Goal: Obtain resource: Obtain resource

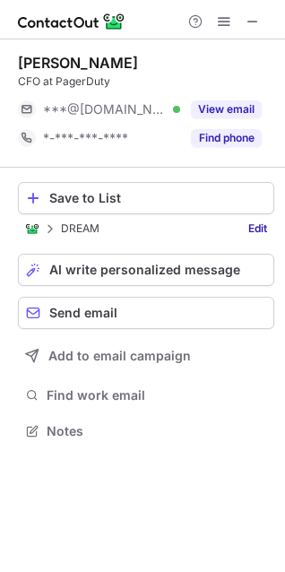
scroll to position [419, 285]
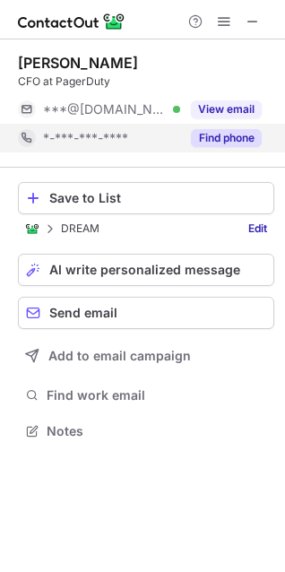
click at [244, 136] on button "Find phone" at bounding box center [226, 138] width 71 height 18
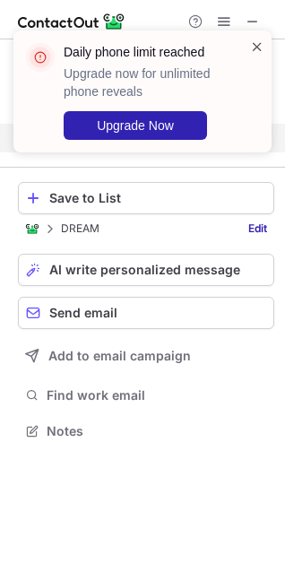
click at [259, 41] on span at bounding box center [257, 47] width 14 height 18
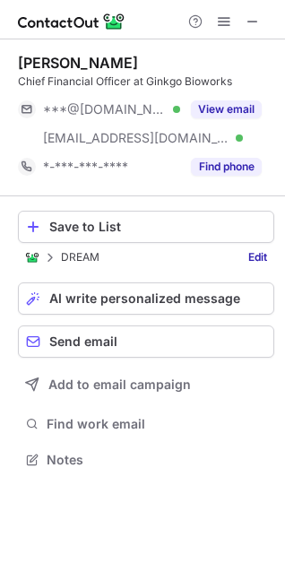
scroll to position [448, 285]
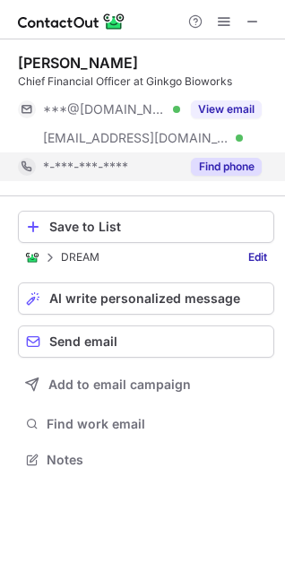
click at [248, 168] on button "Find phone" at bounding box center [226, 167] width 71 height 18
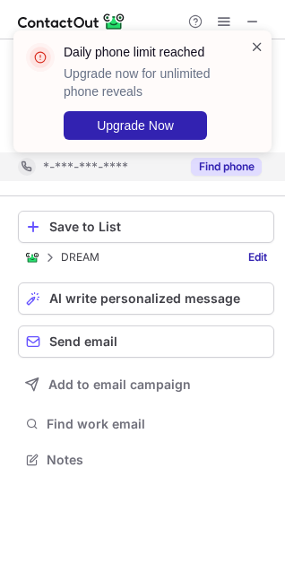
click at [256, 45] on span at bounding box center [257, 47] width 14 height 18
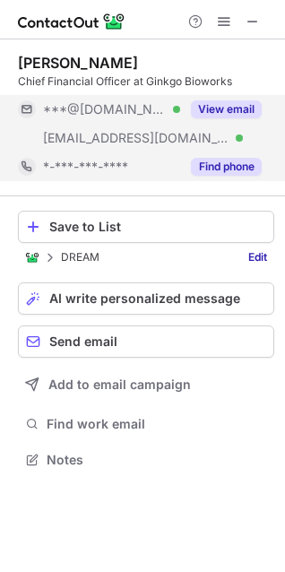
click at [250, 99] on div "View email" at bounding box center [221, 109] width 82 height 29
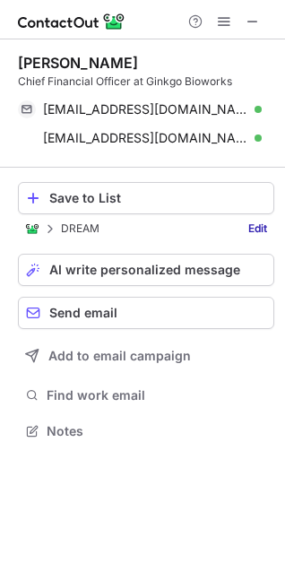
scroll to position [419, 285]
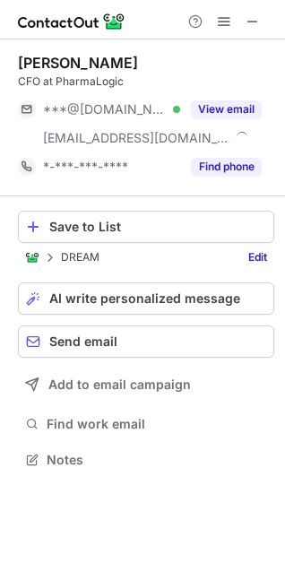
scroll to position [448, 285]
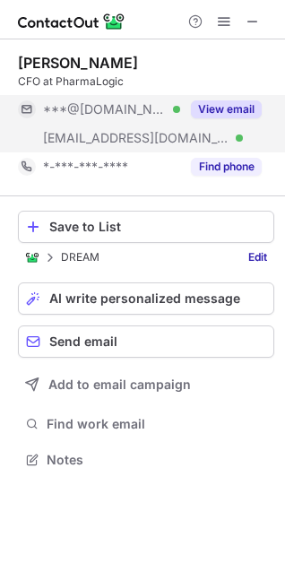
click at [240, 104] on button "View email" at bounding box center [226, 109] width 71 height 18
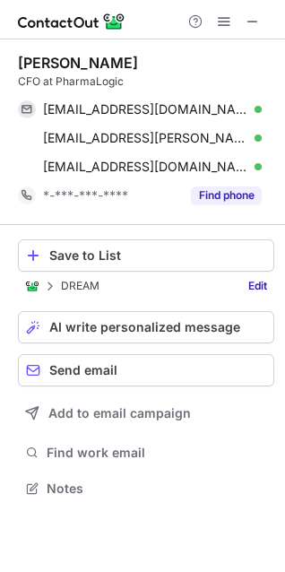
scroll to position [476, 285]
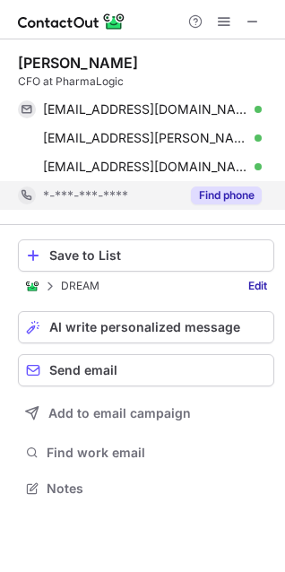
click at [208, 194] on button "Find phone" at bounding box center [226, 196] width 71 height 18
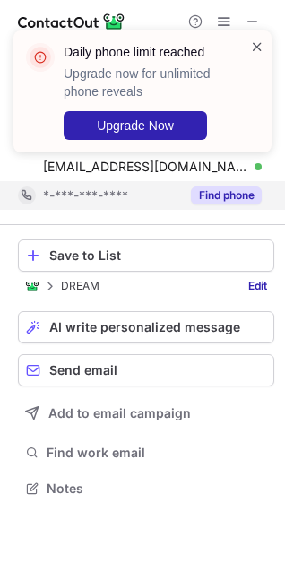
click at [263, 39] on span at bounding box center [257, 47] width 14 height 18
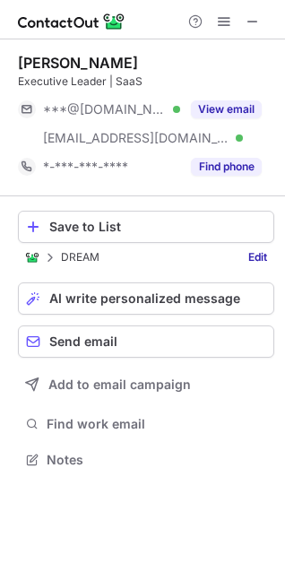
scroll to position [448, 285]
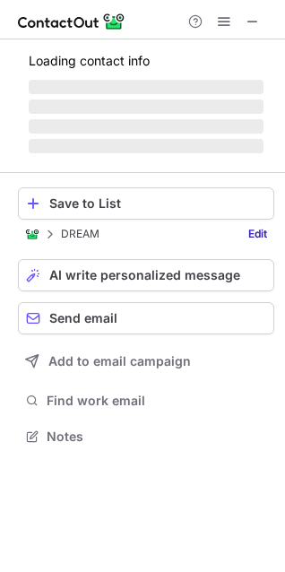
scroll to position [476, 285]
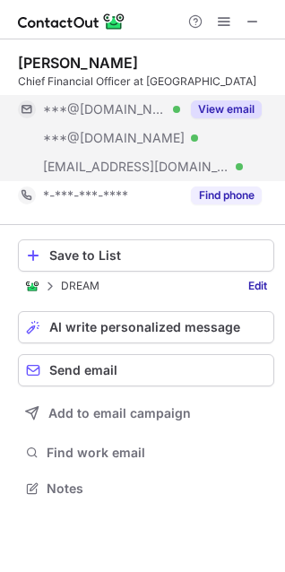
click at [242, 108] on button "View email" at bounding box center [226, 109] width 71 height 18
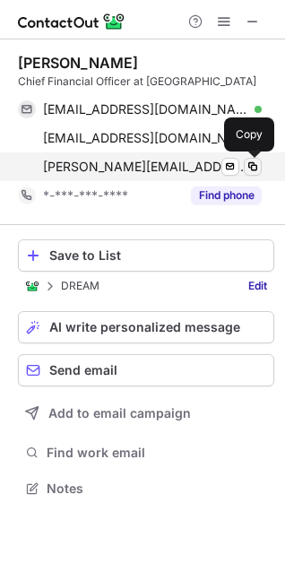
click at [258, 164] on span at bounding box center [253, 167] width 14 height 14
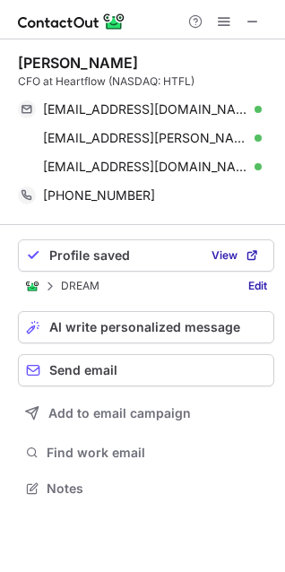
scroll to position [476, 285]
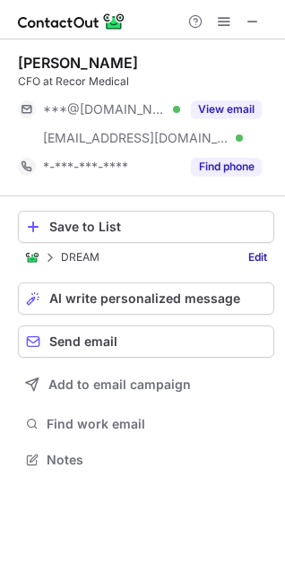
scroll to position [448, 285]
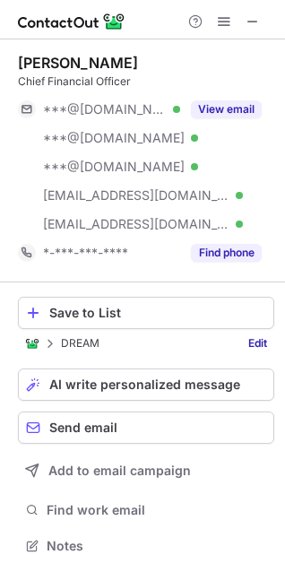
scroll to position [534, 273]
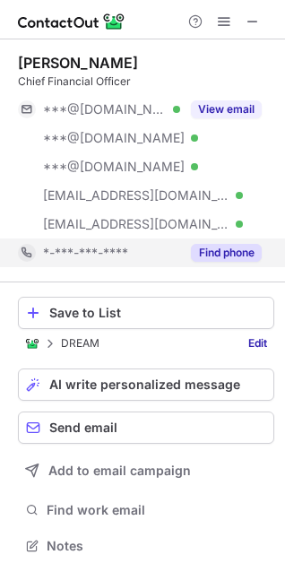
click at [224, 248] on button "Find phone" at bounding box center [226, 253] width 71 height 18
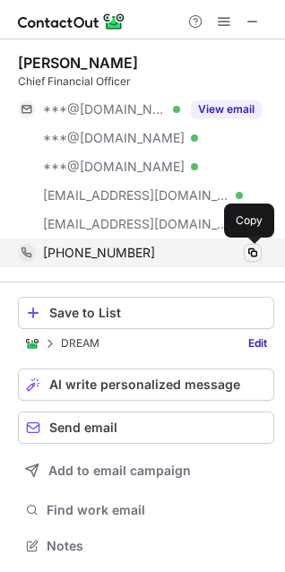
click at [255, 250] on span at bounding box center [253, 253] width 14 height 14
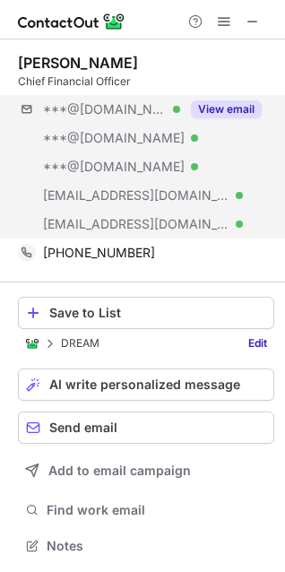
click at [198, 219] on div "***@gmail.com Verified ***@yahoo.com Verified ***@msn.com Verified ***@earthlin…" at bounding box center [146, 167] width 257 height 144
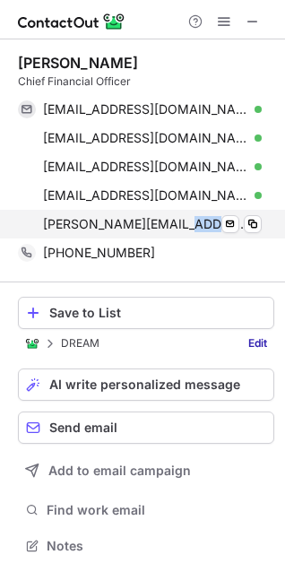
copy span "com"
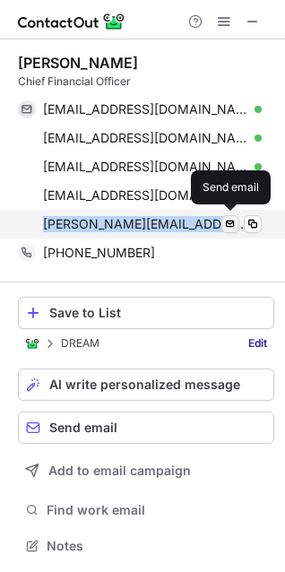
drag, startPoint x: 50, startPoint y: 219, endPoint x: 230, endPoint y: 223, distance: 179.5
click at [230, 223] on div "wendy.zheng@axonius.com Verified Send email" at bounding box center [140, 224] width 244 height 29
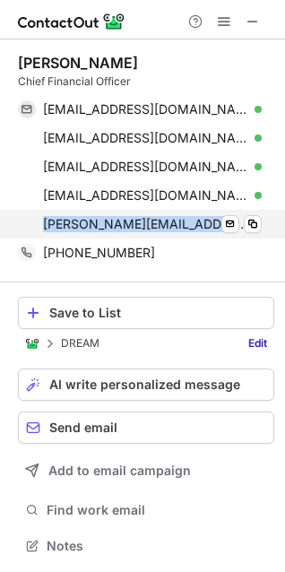
copy div "wendy.zheng@axonius.com Verified"
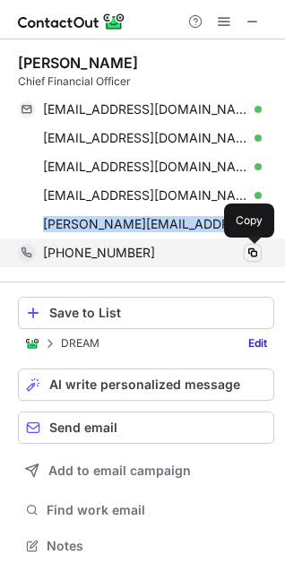
click at [252, 251] on span at bounding box center [253, 253] width 14 height 14
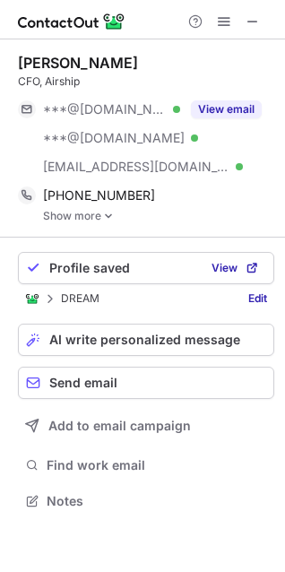
scroll to position [489, 285]
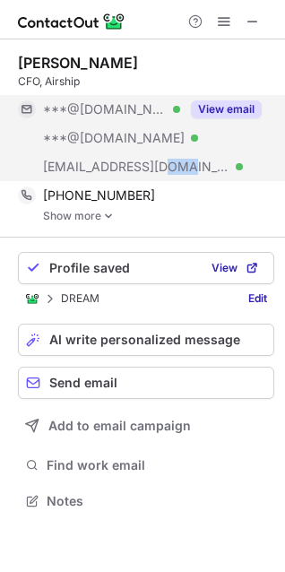
click at [229, 103] on button "View email" at bounding box center [226, 109] width 71 height 18
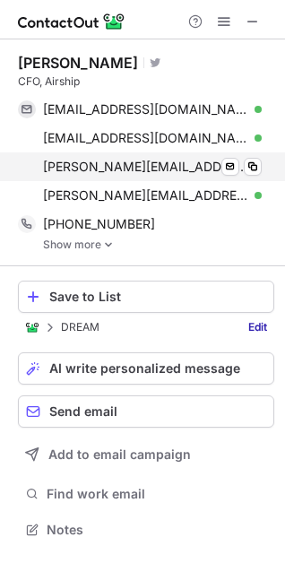
drag, startPoint x: 234, startPoint y: 187, endPoint x: 261, endPoint y: 175, distance: 29.3
click at [265, 174] on div "jprussell@gmail.com Verified Send email Copy jprussellsf@yahoo.com Verified Sen…" at bounding box center [146, 152] width 257 height 115
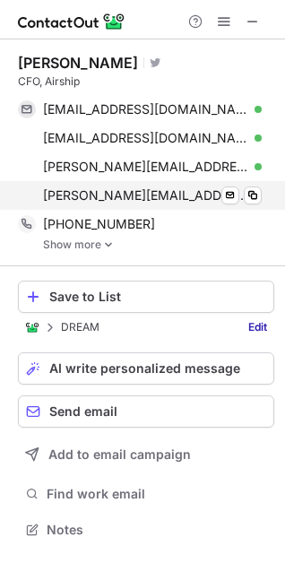
click at [219, 191] on span "[PERSON_NAME][EMAIL_ADDRESS][PERSON_NAME][DOMAIN_NAME]" at bounding box center [145, 195] width 205 height 16
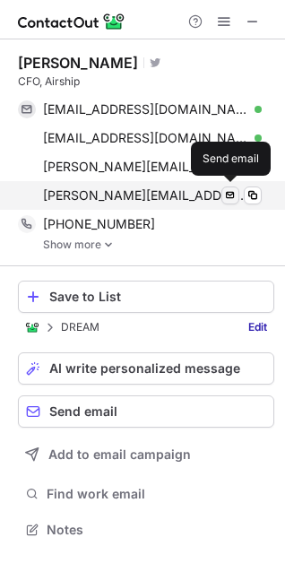
click at [230, 189] on span at bounding box center [230, 195] width 14 height 14
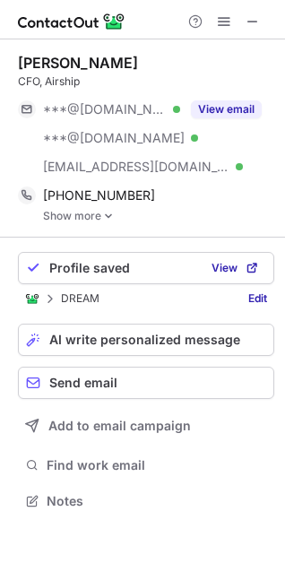
scroll to position [489, 285]
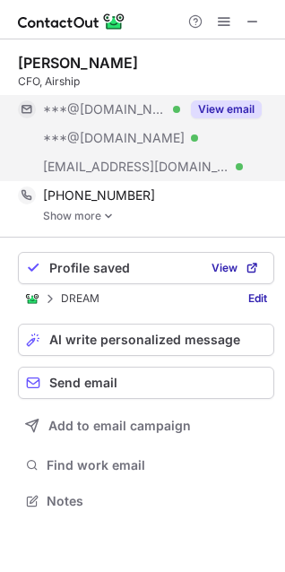
click at [236, 104] on button "View email" at bounding box center [226, 109] width 71 height 18
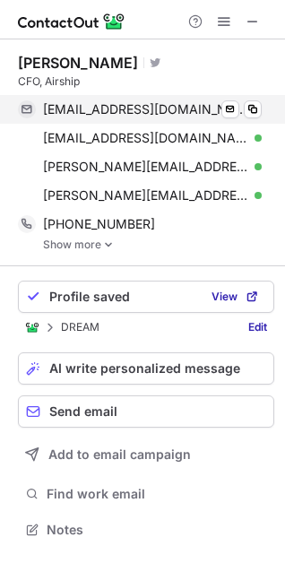
scroll to position [518, 285]
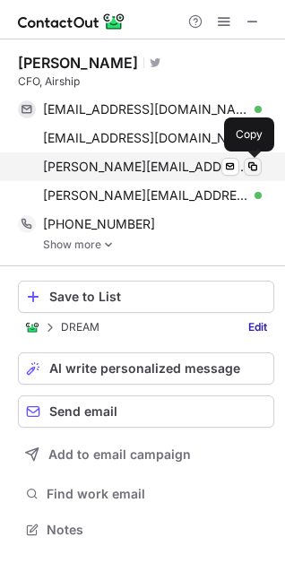
click at [256, 161] on span at bounding box center [253, 167] width 14 height 14
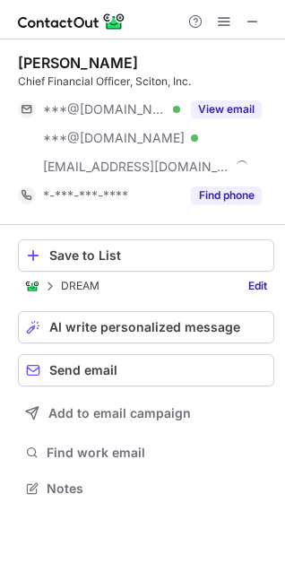
scroll to position [476, 285]
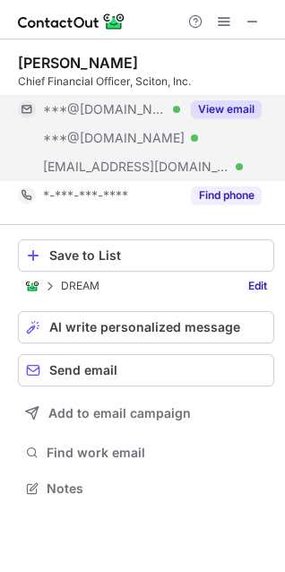
click at [246, 110] on button "View email" at bounding box center [226, 109] width 71 height 18
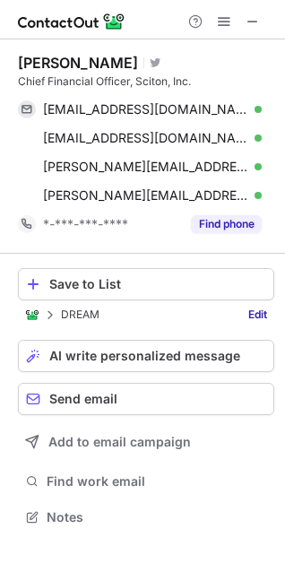
scroll to position [505, 285]
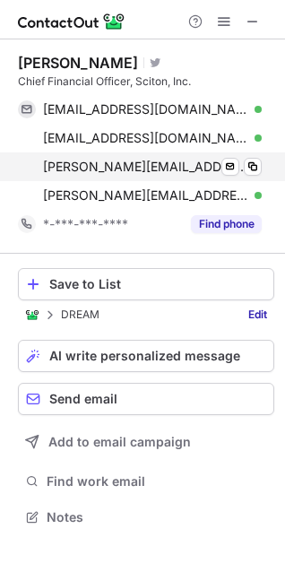
click at [262, 162] on div "bryant.wong@sciton.com Verified Send email Copy" at bounding box center [140, 167] width 244 height 29
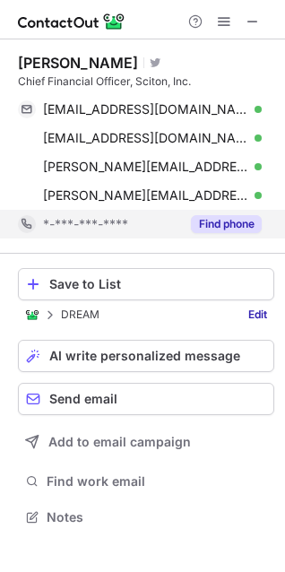
click at [224, 231] on button "Find phone" at bounding box center [226, 224] width 71 height 18
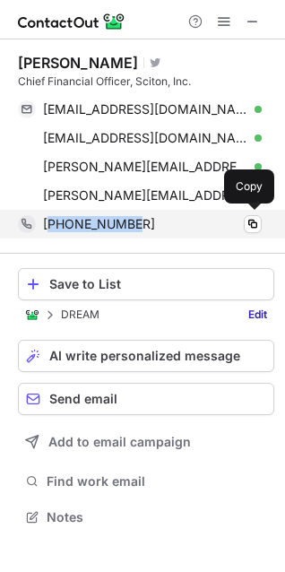
copy span "14159028385"
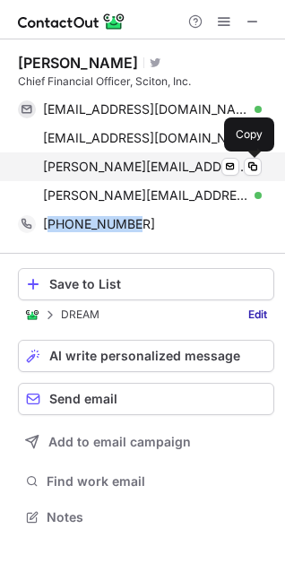
drag, startPoint x: 261, startPoint y: 161, endPoint x: 270, endPoint y: 156, distance: 10.5
click at [261, 162] on button at bounding box center [253, 167] width 18 height 18
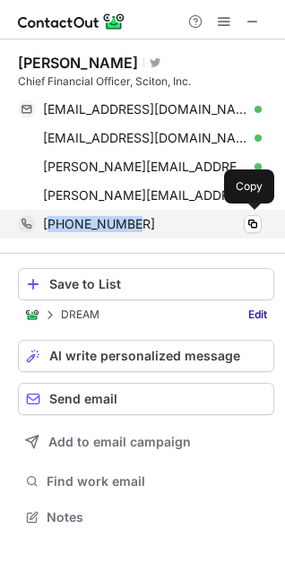
copy span "14159028385"
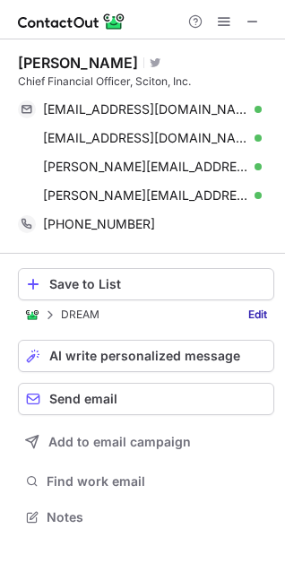
click at [264, 14] on div "Help & Support" at bounding box center [224, 22] width 86 height 22
click at [258, 19] on span at bounding box center [253, 21] width 14 height 14
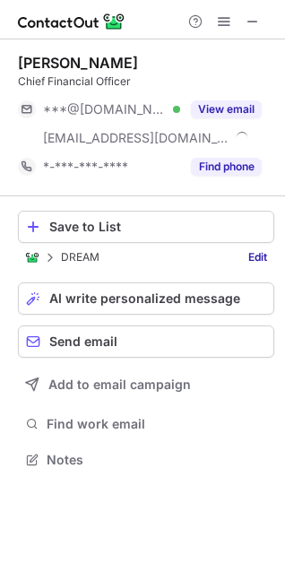
scroll to position [448, 285]
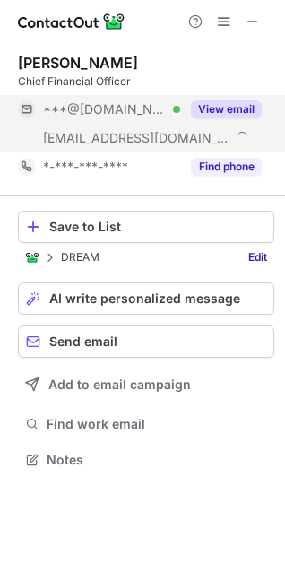
click at [223, 100] on button "View email" at bounding box center [226, 109] width 71 height 18
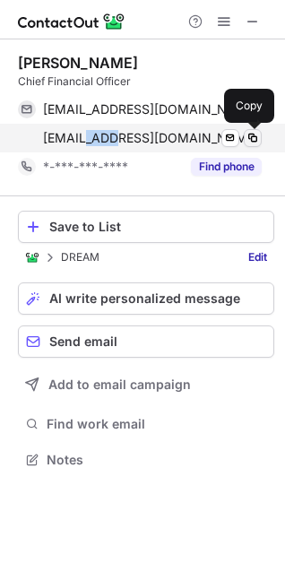
click at [252, 131] on span at bounding box center [253, 138] width 14 height 14
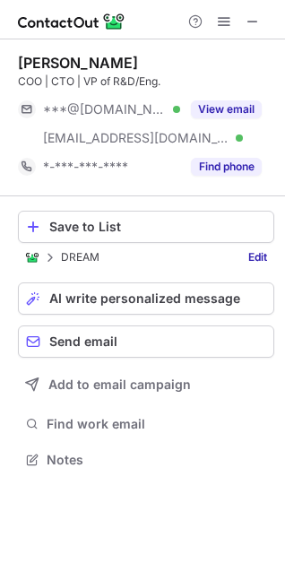
scroll to position [448, 285]
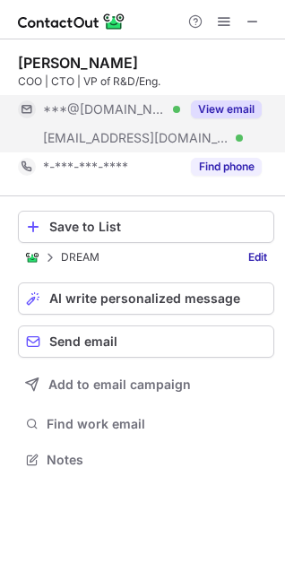
click at [212, 106] on button "View email" at bounding box center [226, 109] width 71 height 18
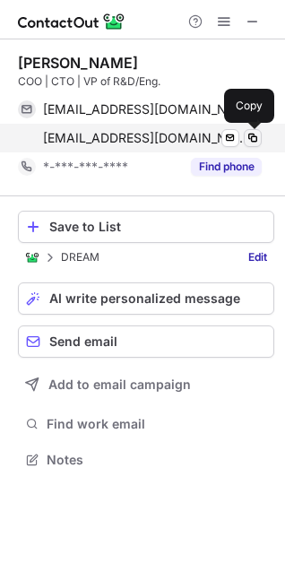
click at [257, 135] on span at bounding box center [253, 138] width 14 height 14
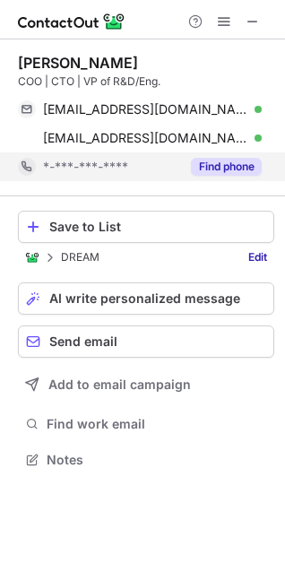
click at [209, 162] on button "Find phone" at bounding box center [226, 167] width 71 height 18
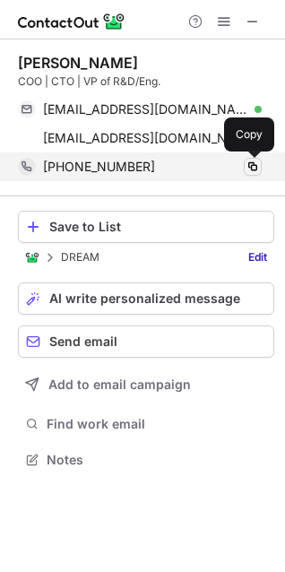
click at [252, 162] on span at bounding box center [253, 167] width 14 height 14
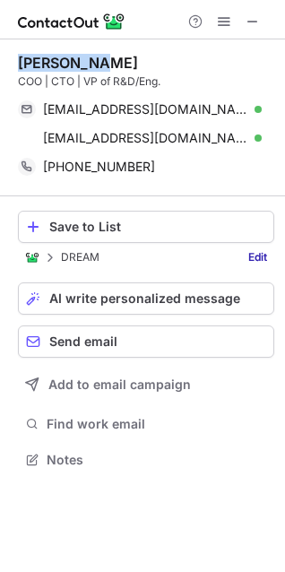
drag, startPoint x: 19, startPoint y: 58, endPoint x: 104, endPoint y: 59, distance: 85.2
click at [104, 59] on div "Wenkang Qi" at bounding box center [146, 63] width 257 height 18
copy div "Wenkang Qi"
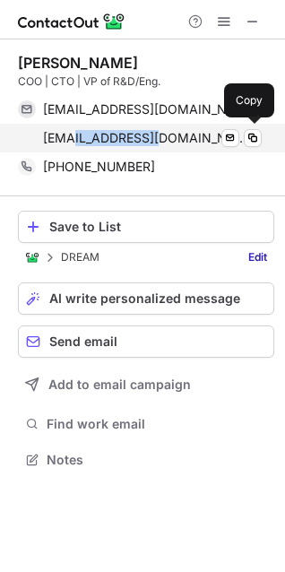
copy span "vitalconnect"
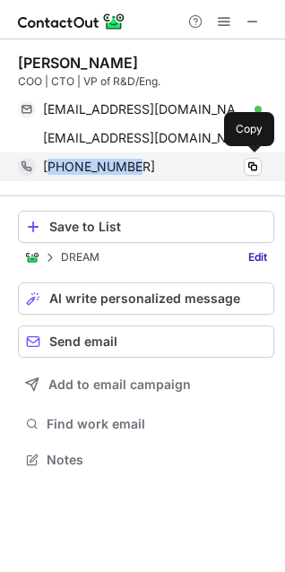
copy span "14082091878"
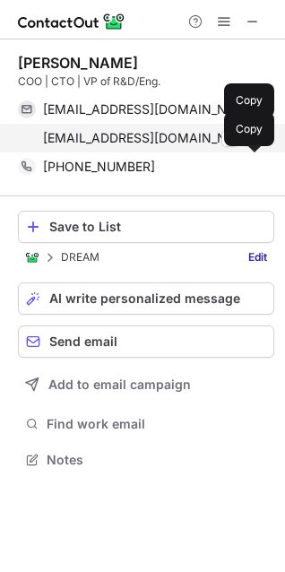
click at [200, 133] on div "wqi@vitalconnect.com Verified" at bounding box center [152, 138] width 219 height 16
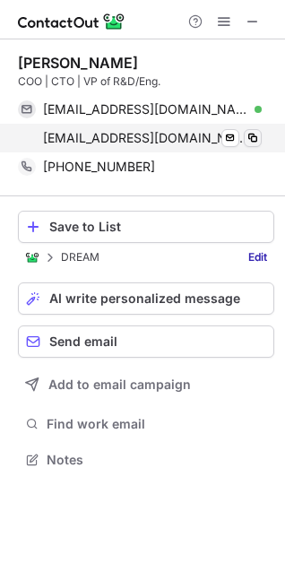
click at [256, 133] on span at bounding box center [253, 138] width 14 height 14
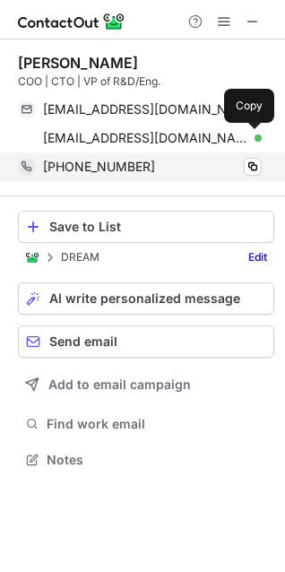
click at [262, 167] on div "+14082091878 Copy" at bounding box center [140, 167] width 244 height 29
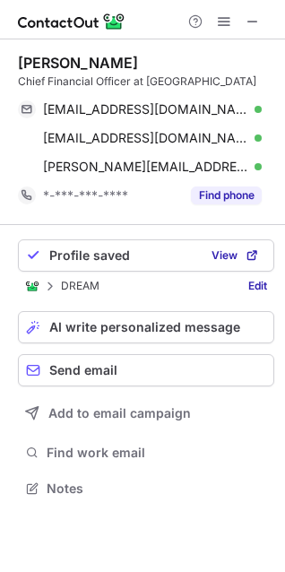
scroll to position [476, 285]
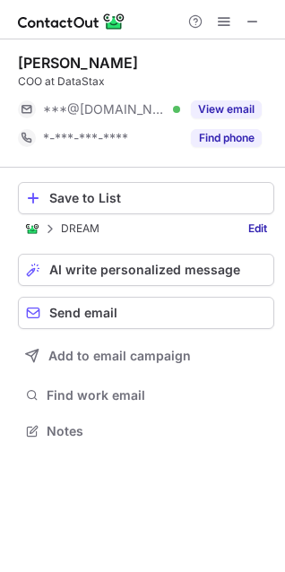
scroll to position [419, 285]
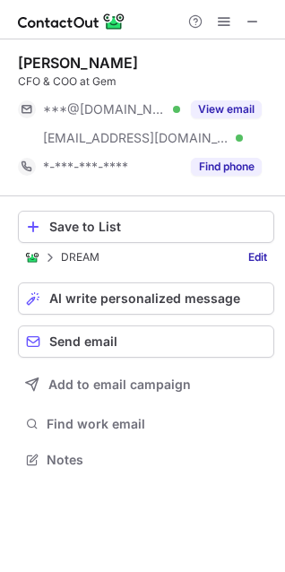
scroll to position [448, 285]
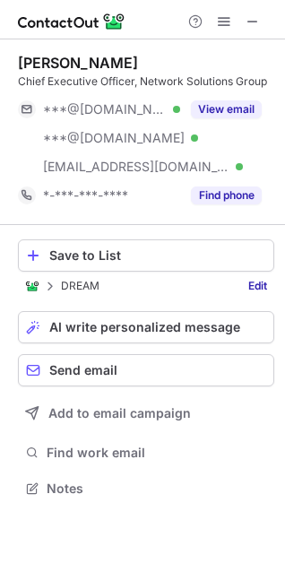
scroll to position [476, 285]
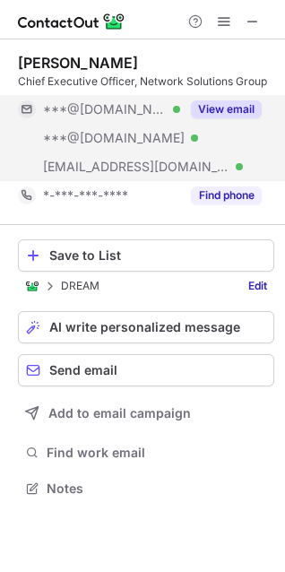
click at [232, 103] on button "View email" at bounding box center [226, 109] width 71 height 18
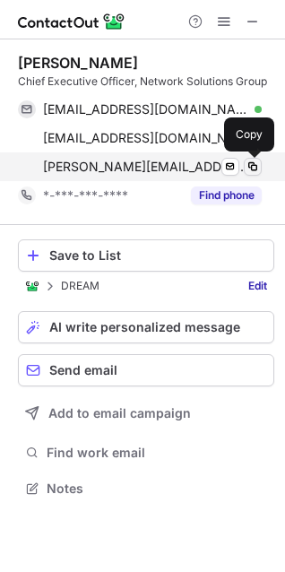
click at [261, 164] on button at bounding box center [253, 167] width 18 height 18
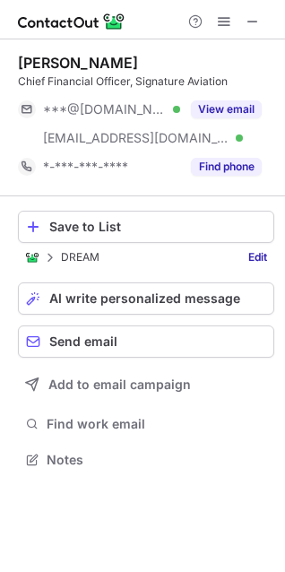
scroll to position [448, 285]
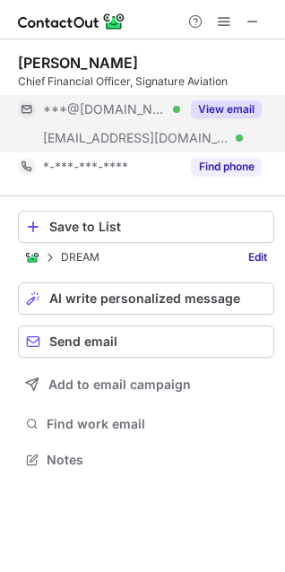
click at [222, 100] on button "View email" at bounding box center [226, 109] width 71 height 18
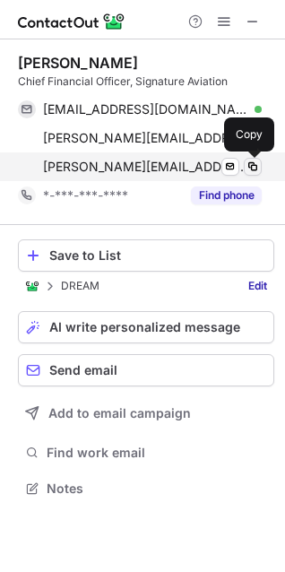
click at [257, 160] on span at bounding box center [253, 167] width 14 height 14
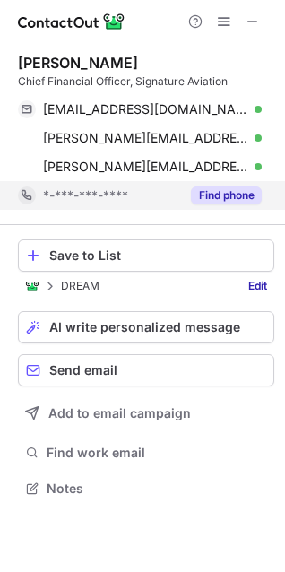
click at [210, 194] on button "Find phone" at bounding box center [226, 196] width 71 height 18
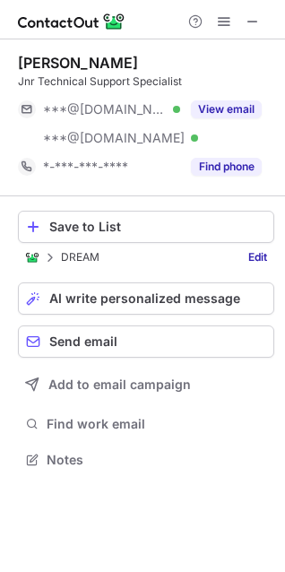
scroll to position [448, 285]
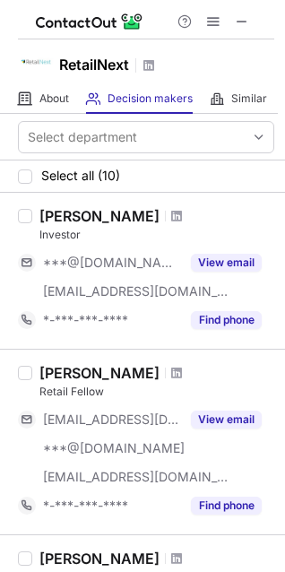
click at [78, 57] on h1 "RetailNext" at bounding box center [94, 65] width 70 height 22
click at [23, 60] on object at bounding box center [36, 62] width 36 height 36
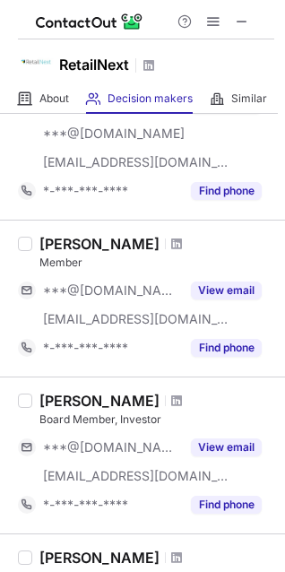
scroll to position [1024, 0]
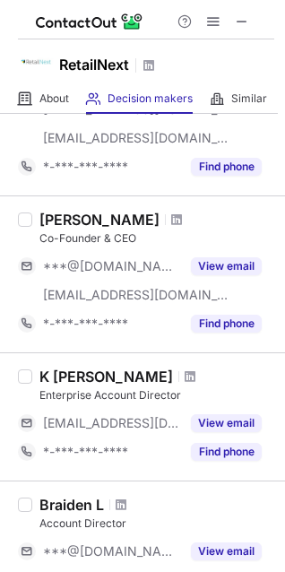
click at [67, 223] on div "[PERSON_NAME]" at bounding box center [99, 220] width 120 height 18
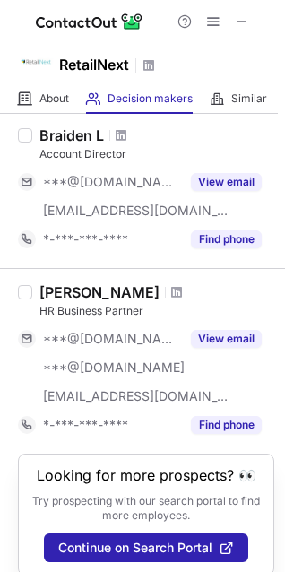
scroll to position [1412, 0]
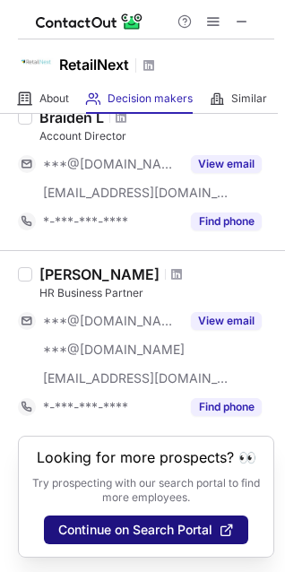
click at [133, 531] on span "Continue on Search Portal" at bounding box center [135, 530] width 154 height 14
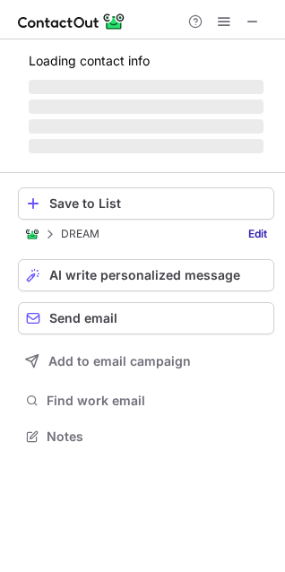
scroll to position [419, 285]
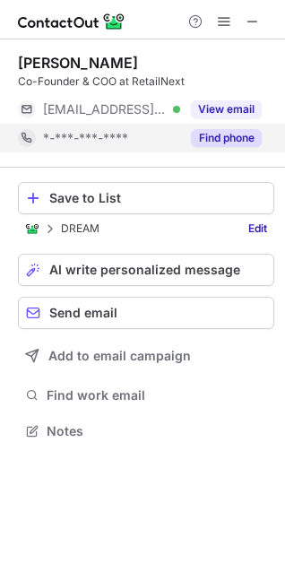
click at [220, 133] on button "Find phone" at bounding box center [226, 138] width 71 height 18
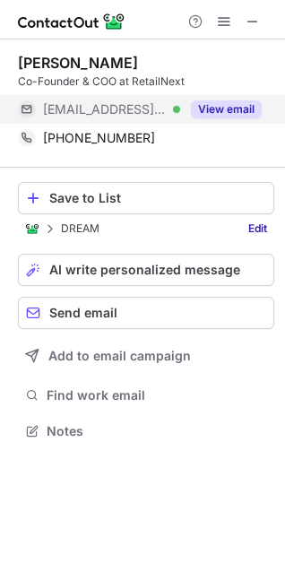
click at [227, 106] on button "View email" at bounding box center [226, 109] width 71 height 18
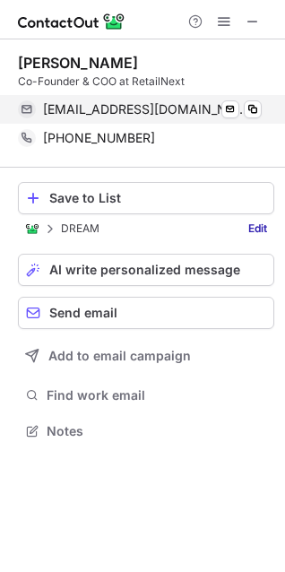
click at [262, 104] on div "marlie@retailnext.net Verified Send email Copy" at bounding box center [140, 109] width 244 height 29
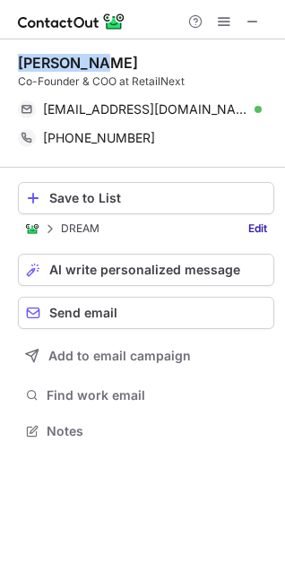
drag, startPoint x: 98, startPoint y: 62, endPoint x: 38, endPoint y: 58, distance: 60.2
click at [16, 61] on div "Marlie Liu Co-Founder & COO at RetailNext marlie@retailnext.net Verified Send e…" at bounding box center [142, 248] width 285 height 419
copy div "Marlie Liu"
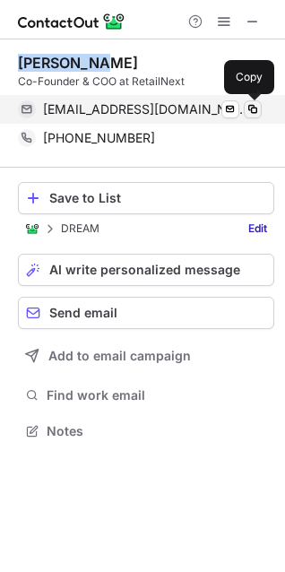
click at [259, 106] on span at bounding box center [253, 109] width 14 height 14
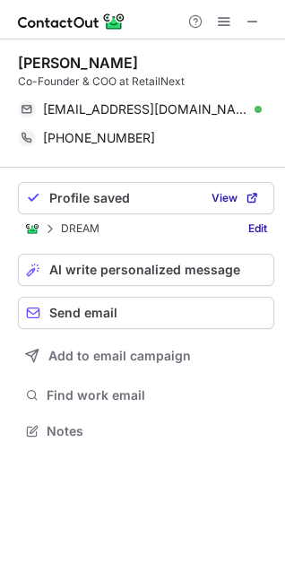
scroll to position [419, 285]
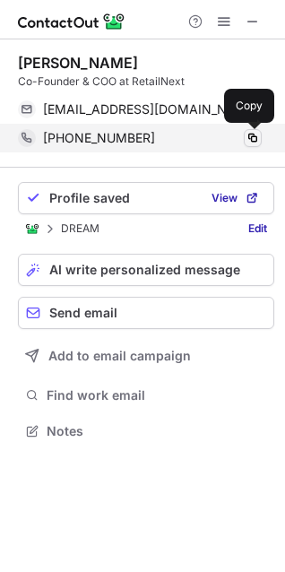
click at [250, 135] on span at bounding box center [253, 138] width 14 height 14
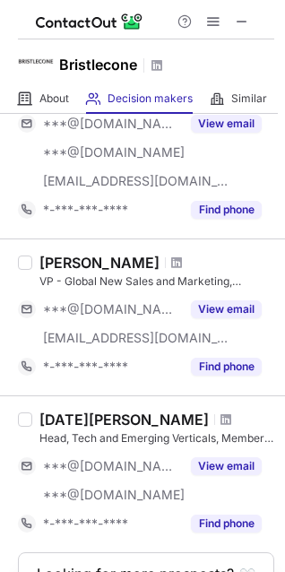
scroll to position [1355, 0]
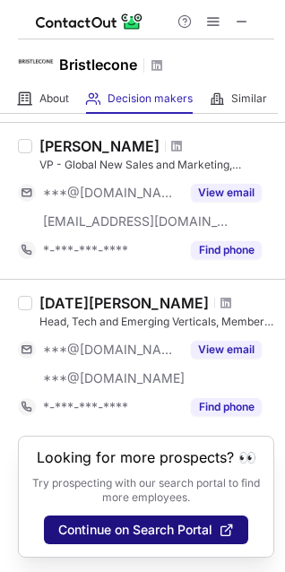
click at [139, 533] on span "Continue on Search Portal" at bounding box center [135, 530] width 154 height 14
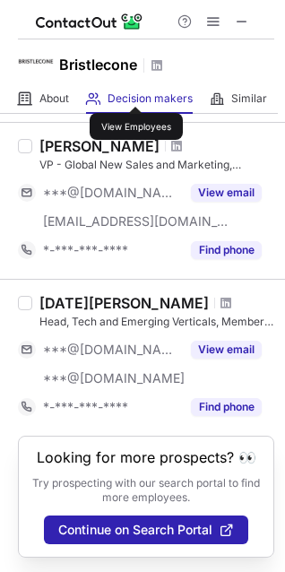
click at [135, 92] on span "Decision makers" at bounding box center [150, 99] width 85 height 14
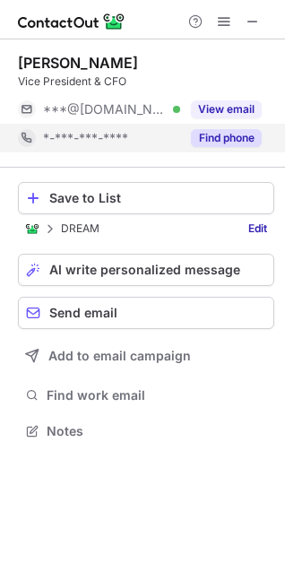
scroll to position [419, 285]
click at [242, 133] on button "Find phone" at bounding box center [226, 138] width 71 height 18
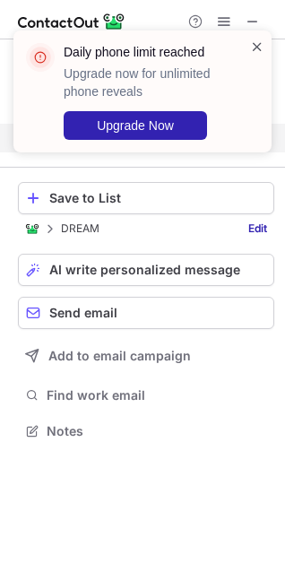
click at [253, 40] on span at bounding box center [257, 47] width 14 height 18
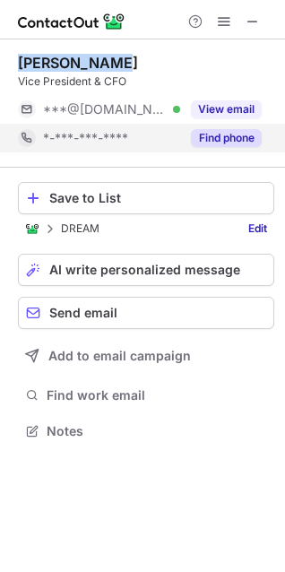
drag, startPoint x: 126, startPoint y: 61, endPoint x: 53, endPoint y: 60, distance: 72.7
click at [11, 63] on div "Padam Pandit Vice President & CFO ***@hotmail.com Verified View email *-***-***…" at bounding box center [142, 248] width 285 height 419
copy div "Padam Pandit"
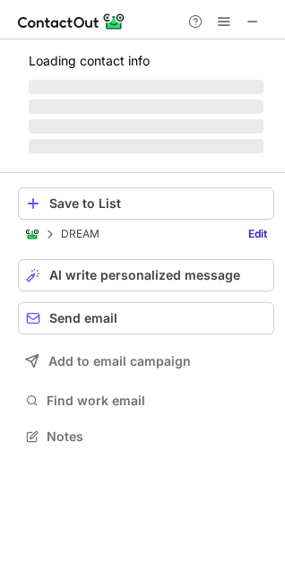
scroll to position [419, 285]
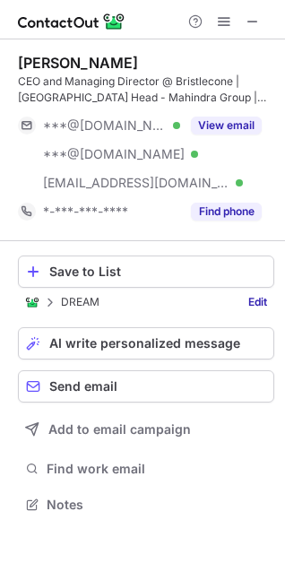
scroll to position [493, 285]
click at [256, 14] on span at bounding box center [253, 21] width 14 height 14
